Goal: Transaction & Acquisition: Book appointment/travel/reservation

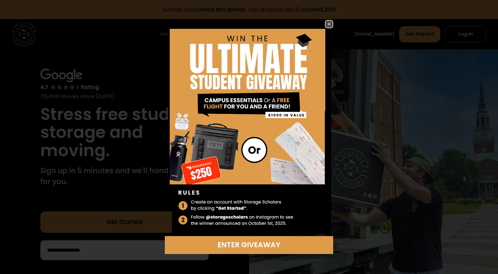
click at [332, 24] on img at bounding box center [329, 24] width 7 height 7
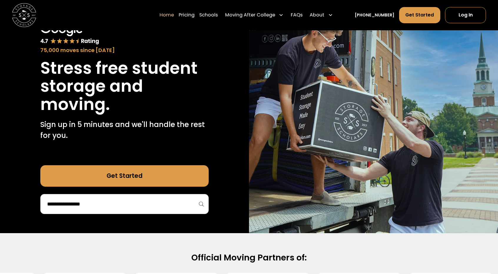
scroll to position [59, 0]
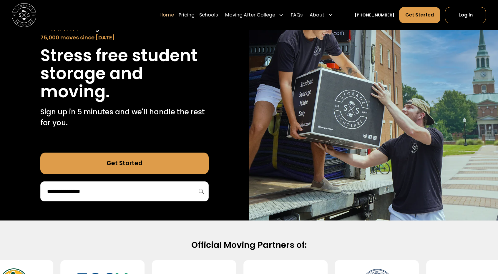
click at [144, 166] on link "Get Started" at bounding box center [124, 164] width 168 height 22
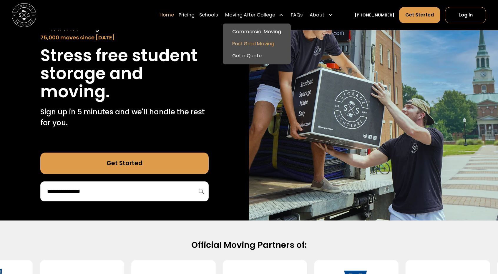
click at [259, 44] on link "Post Grad Moving" at bounding box center [256, 44] width 63 height 12
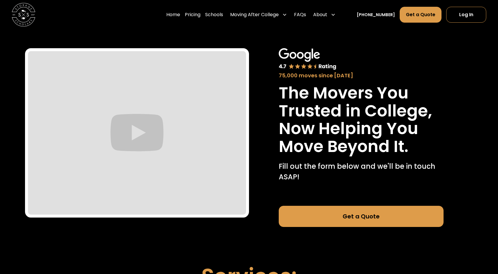
click at [263, 144] on div "75,000 moves since 2017 The Movers You Trusted in College, Now Helping You Move…" at bounding box center [361, 137] width 224 height 217
click at [327, 218] on link "Get a Quote" at bounding box center [361, 216] width 165 height 21
